Goal: Book appointment/travel/reservation

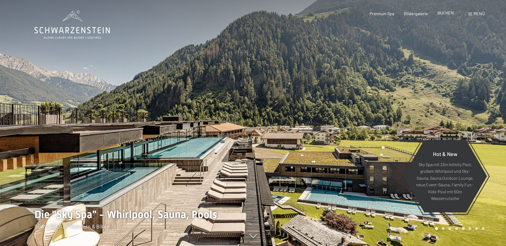
click at [445, 13] on span "BUCHEN" at bounding box center [445, 12] width 16 height 5
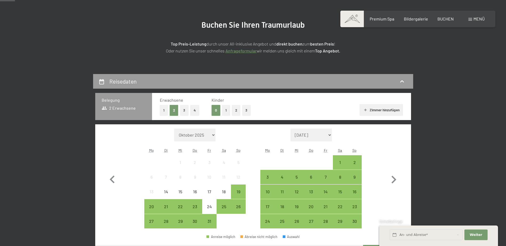
scroll to position [53, 0]
click at [237, 109] on button "2" at bounding box center [236, 110] width 9 height 11
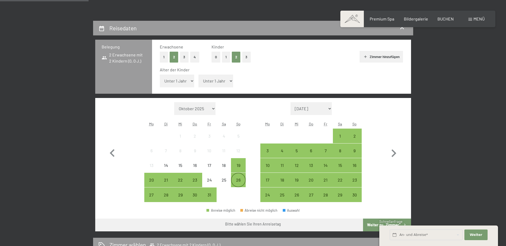
scroll to position [107, 0]
click at [244, 182] on div "26" at bounding box center [238, 184] width 13 height 13
